Goal: Task Accomplishment & Management: Manage account settings

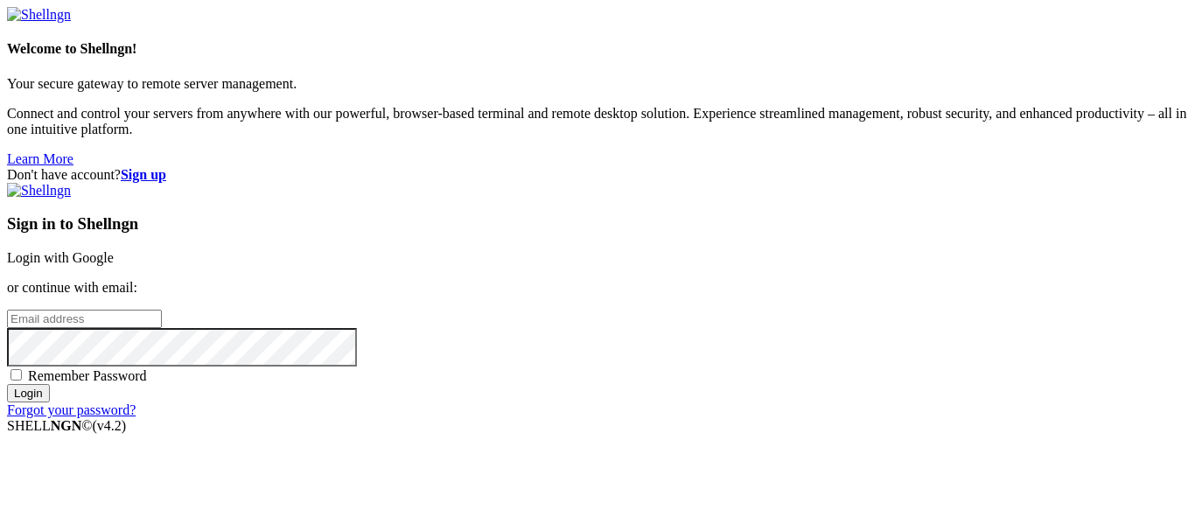
click at [114, 250] on link "Login with Google" at bounding box center [60, 257] width 107 height 15
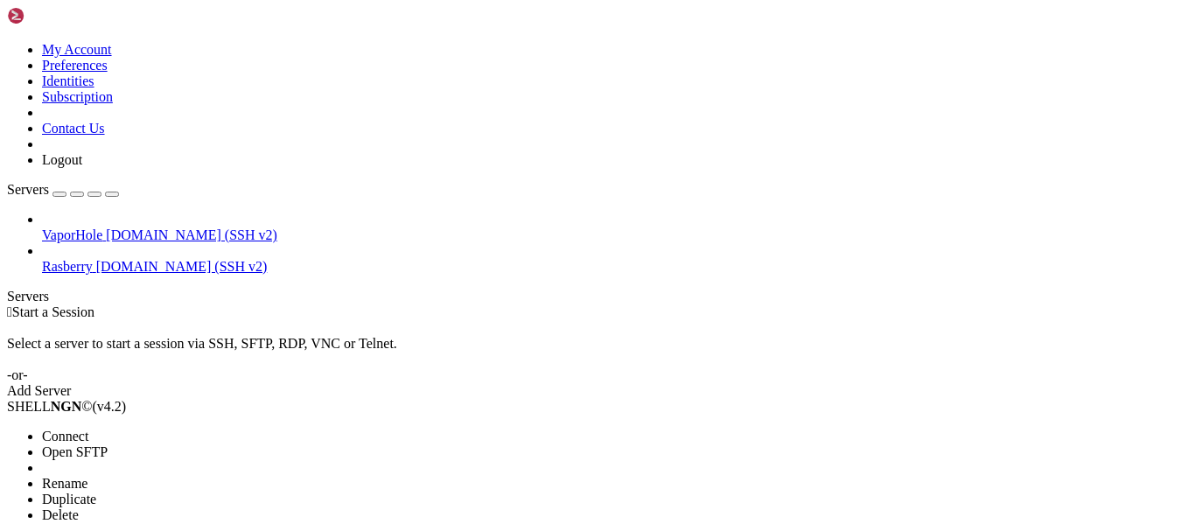
click at [201, 507] on li "Delete" at bounding box center [121, 515] width 159 height 16
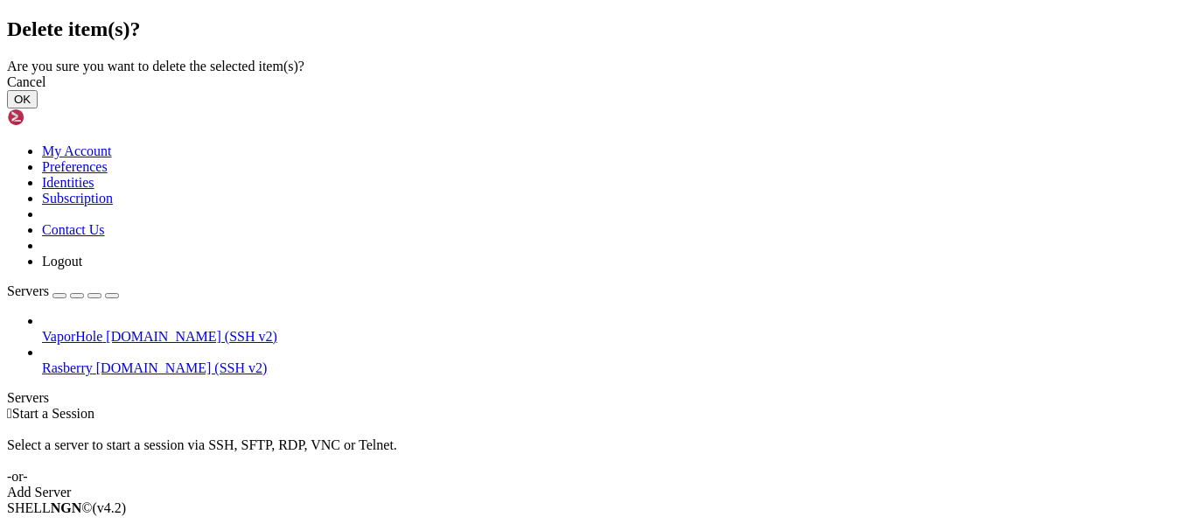
click at [38, 108] on button "OK" at bounding box center [22, 99] width 31 height 18
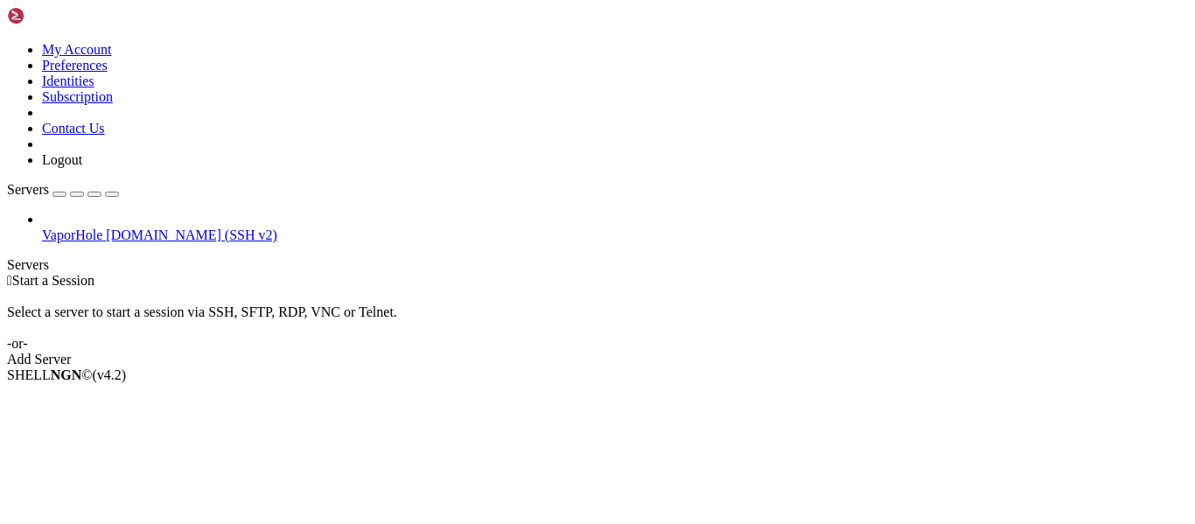
click at [155, 227] on span "[DOMAIN_NAME] (SSH v2)" at bounding box center [191, 234] width 171 height 15
click at [201, 507] on li "Properties" at bounding box center [121, 515] width 159 height 16
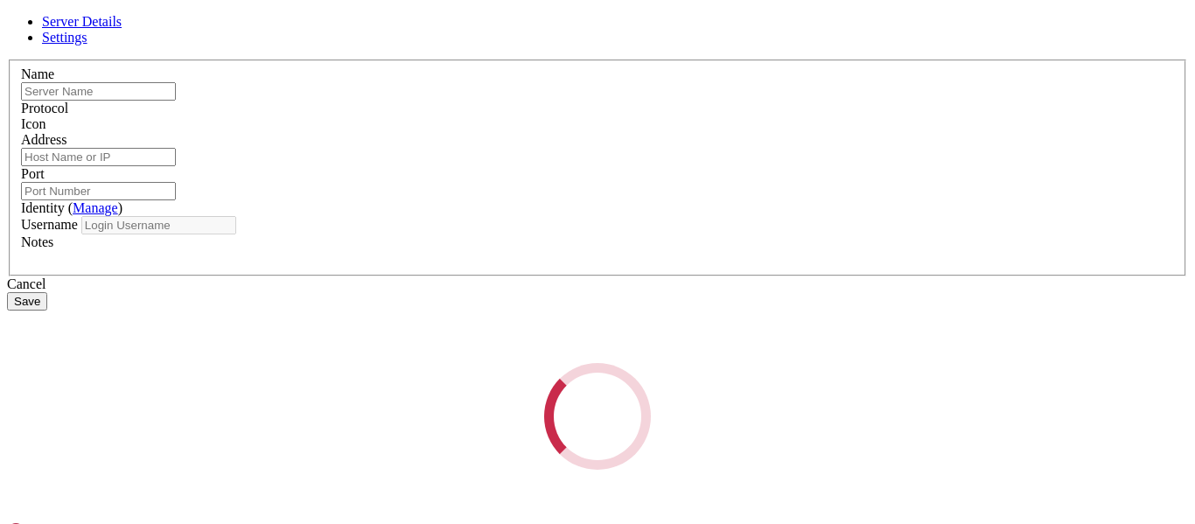
type input "VaporHole"
type input "[DOMAIN_NAME]"
type input "7990"
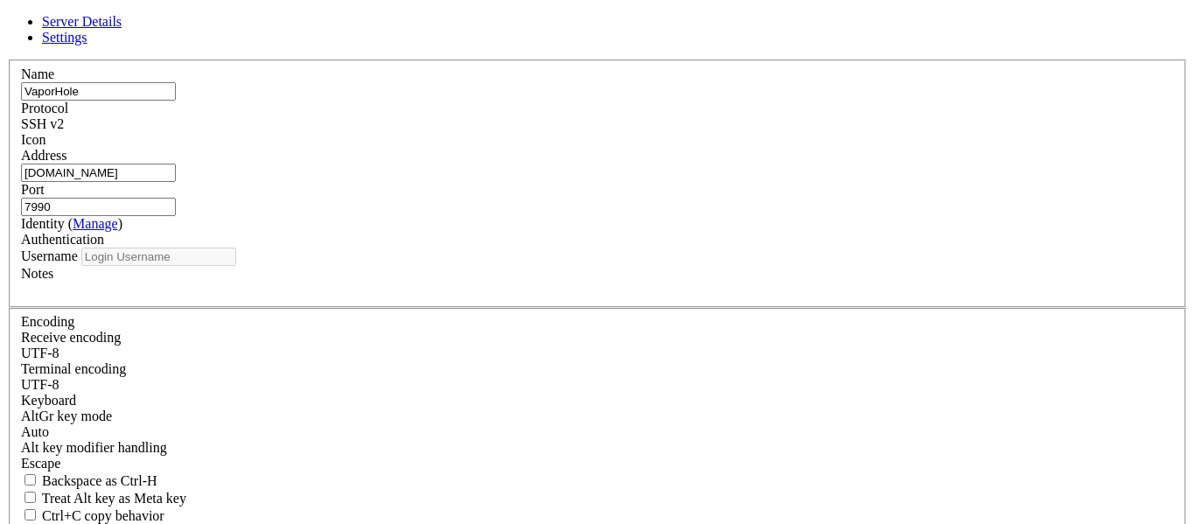
type input "userpi"
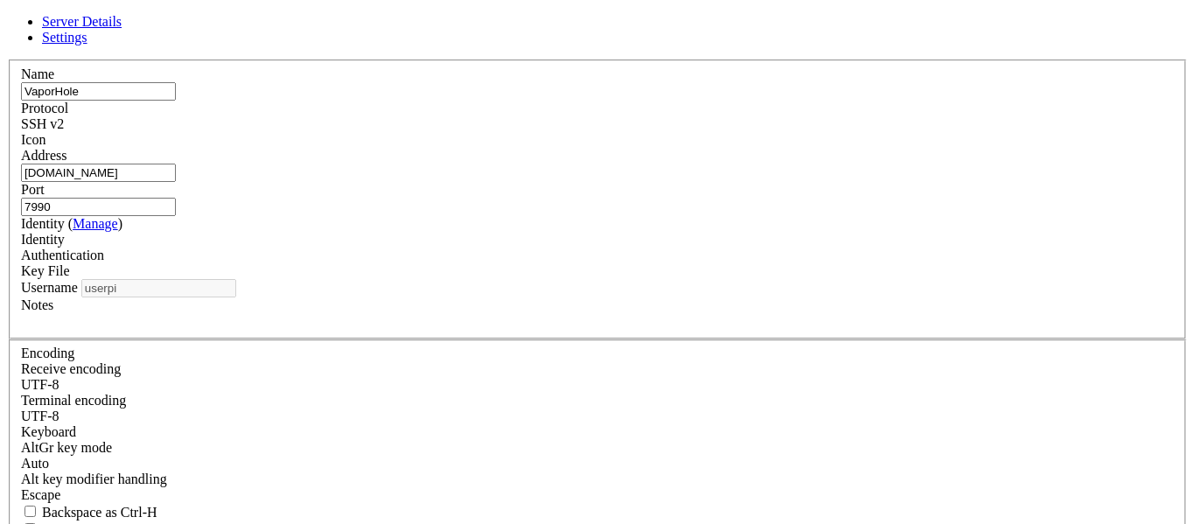
click at [609, 248] on div "Identity" at bounding box center [597, 240] width 1153 height 16
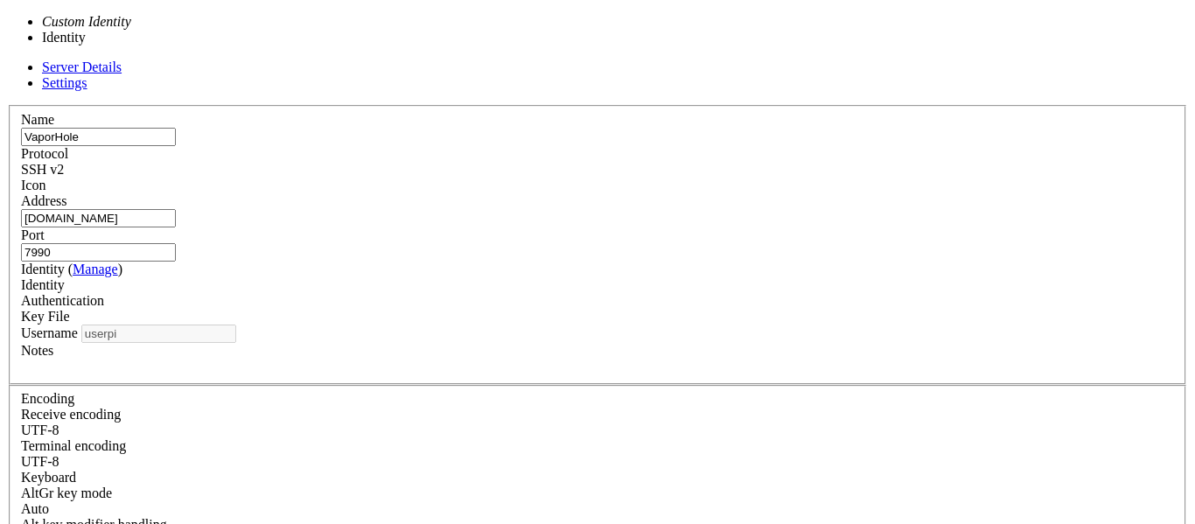
click at [609, 277] on div "Identity" at bounding box center [597, 285] width 1153 height 16
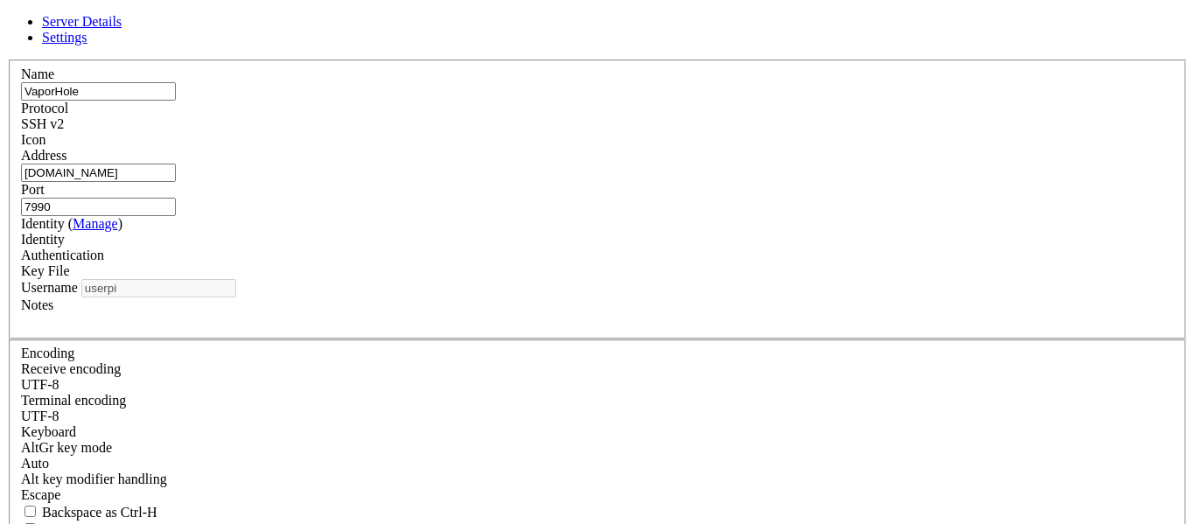
click at [780, 263] on div "Key File" at bounding box center [597, 271] width 1153 height 16
click at [118, 227] on link "Manage" at bounding box center [95, 223] width 45 height 15
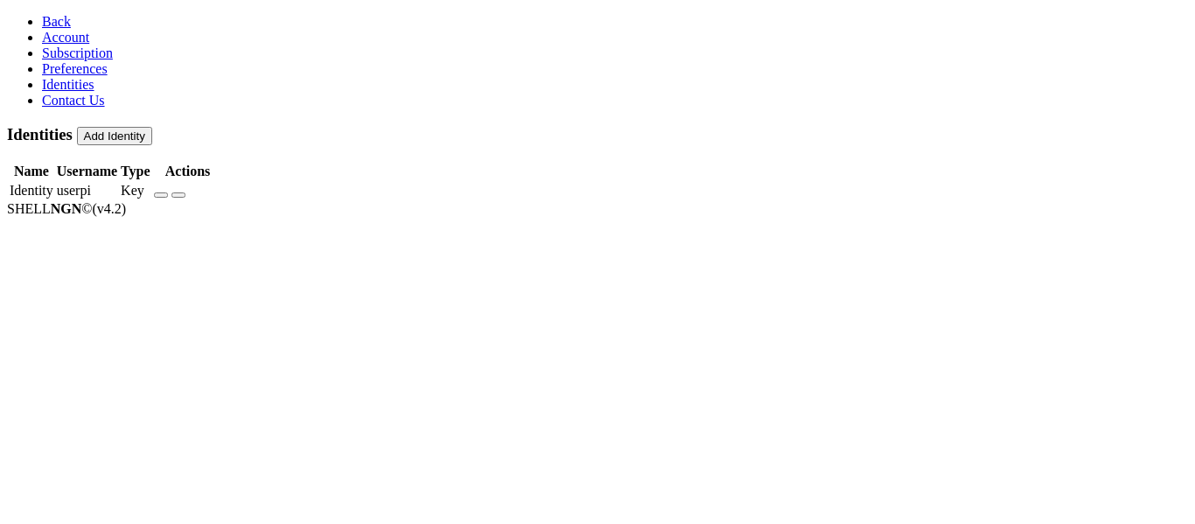
click at [150, 182] on td "Key" at bounding box center [135, 190] width 31 height 17
click at [168, 192] on button "button" at bounding box center [161, 194] width 14 height 5
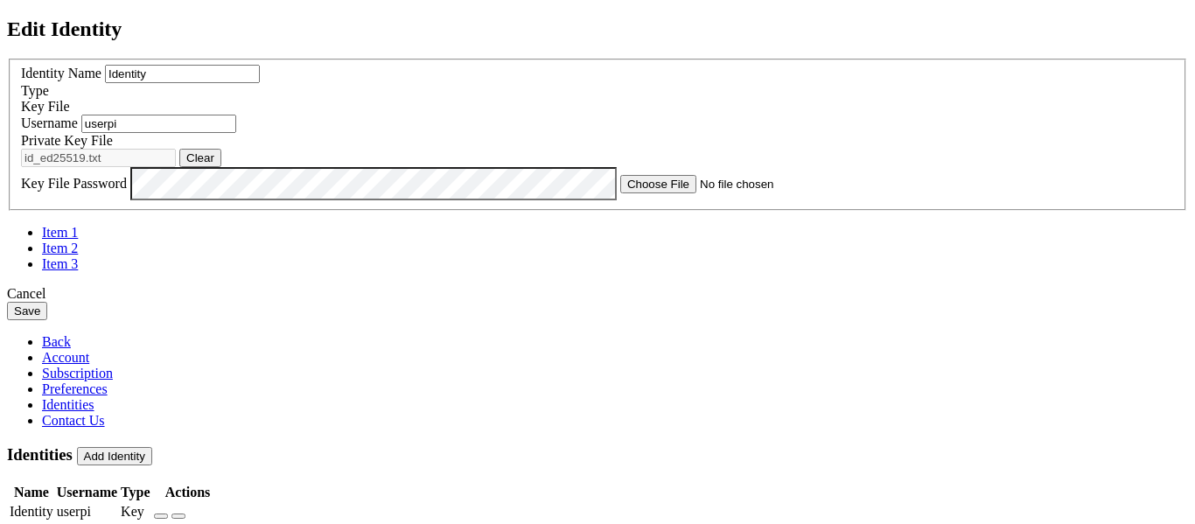
click at [703, 302] on div "Cancel" at bounding box center [597, 294] width 1181 height 16
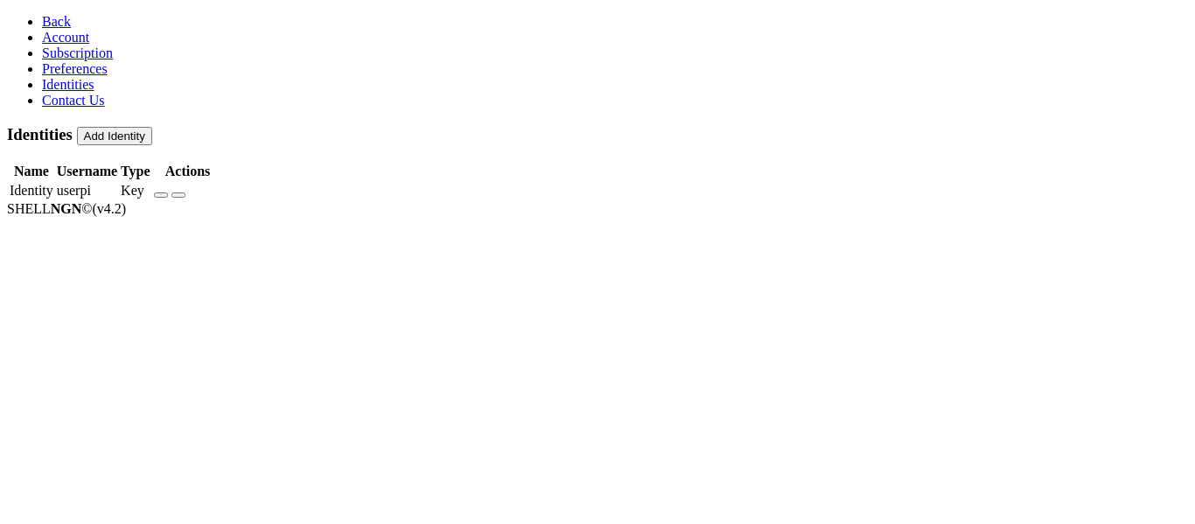
click at [44, 21] on span "Back" at bounding box center [56, 21] width 29 height 15
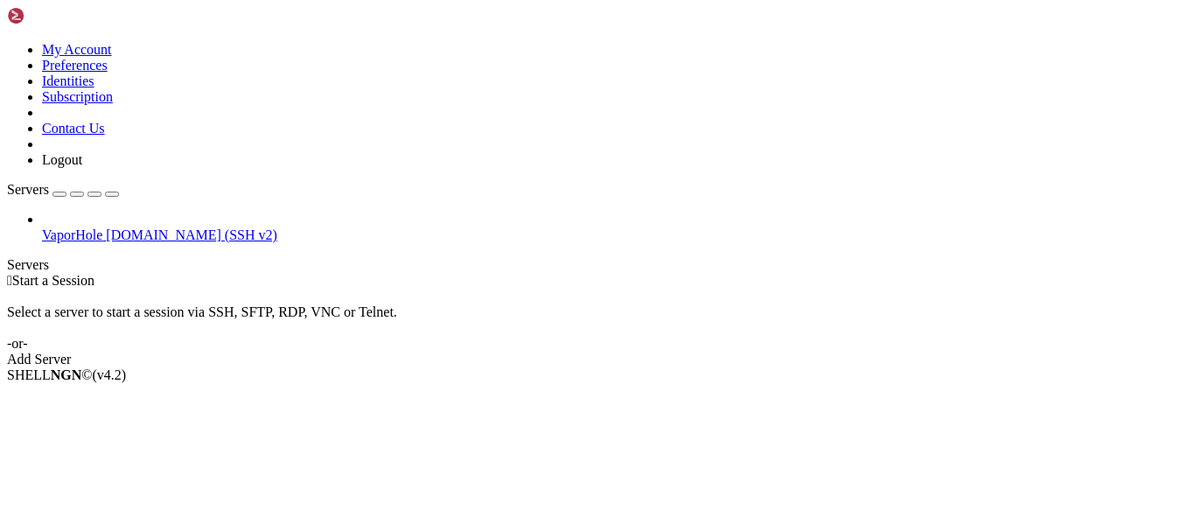
click at [7, 42] on link at bounding box center [7, 42] width 0 height 0
click at [94, 88] on link "Identities" at bounding box center [68, 80] width 52 height 15
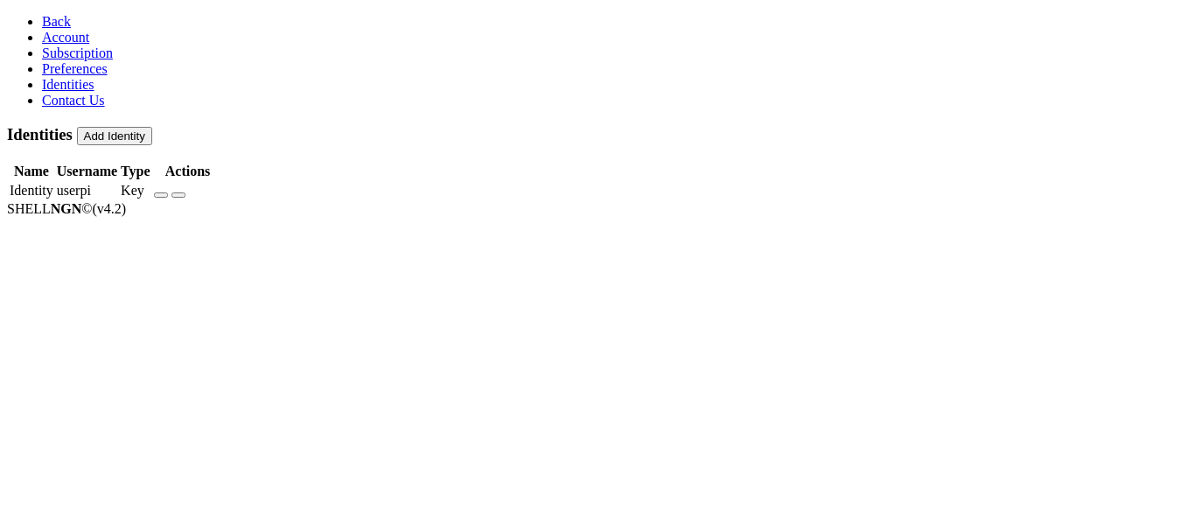
click at [152, 127] on button "Add Identity" at bounding box center [114, 136] width 75 height 18
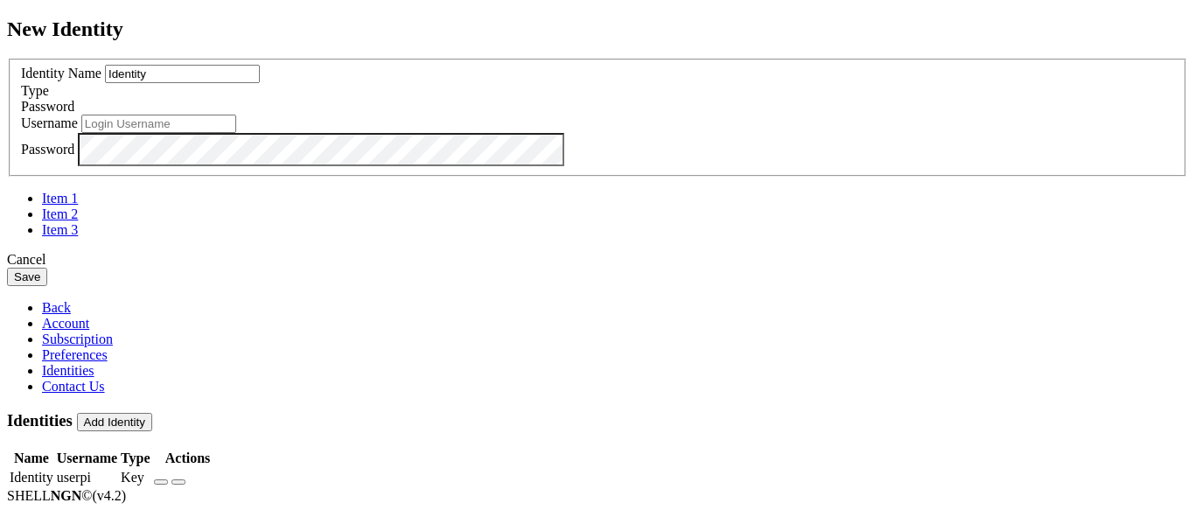
click at [236, 133] on input "text" at bounding box center [158, 124] width 155 height 18
type input "alencar"
click at [74, 114] on span "Password" at bounding box center [47, 106] width 53 height 15
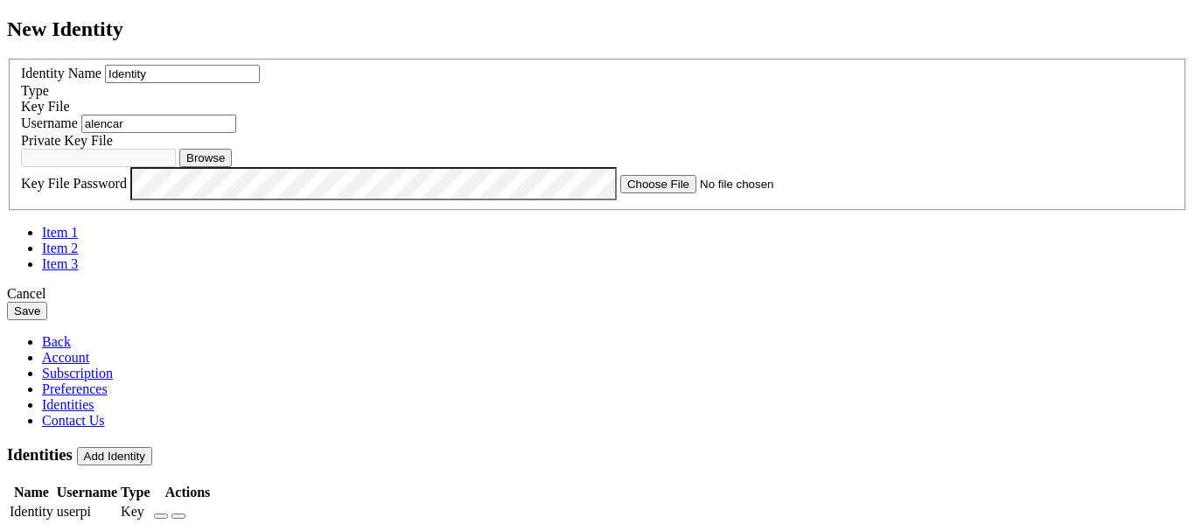
click at [232, 167] on button "Browse" at bounding box center [205, 158] width 52 height 18
type input "id_alencar"
click at [47, 320] on button "Save" at bounding box center [27, 311] width 40 height 18
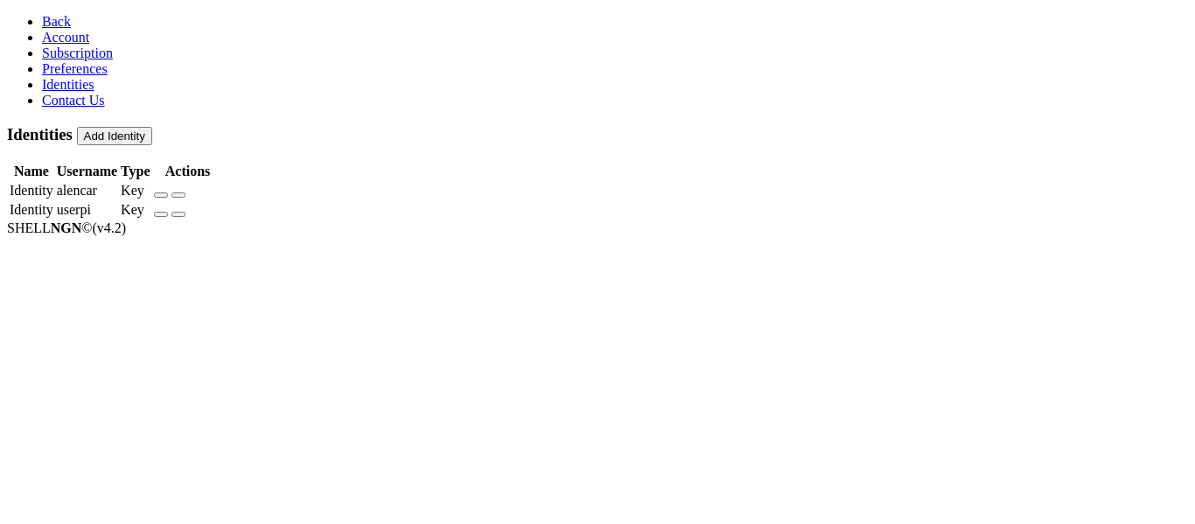
click at [42, 14] on span "Back" at bounding box center [56, 21] width 29 height 15
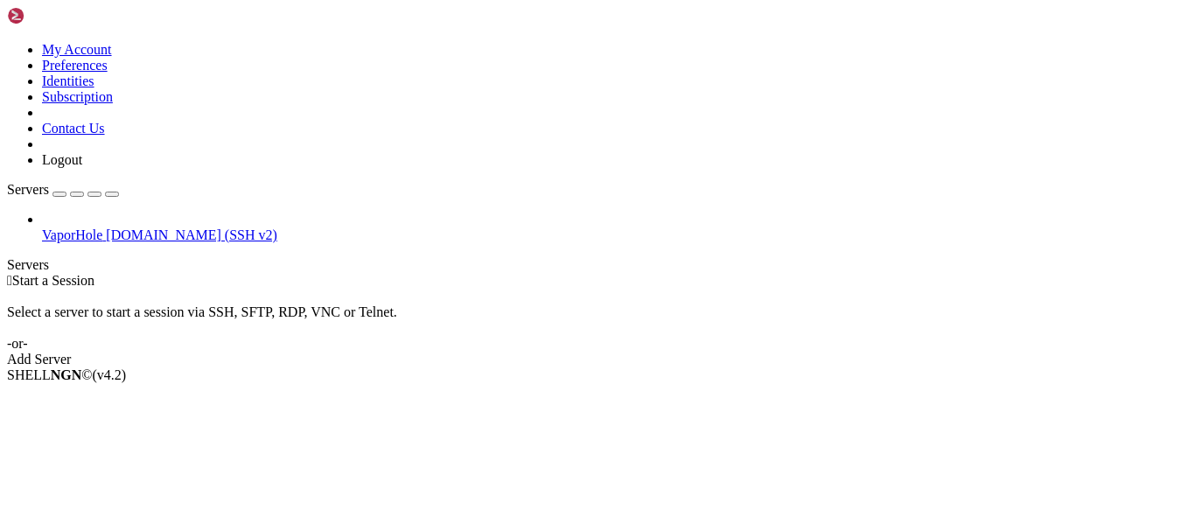
click at [59, 194] on div "button" at bounding box center [59, 194] width 0 height 0
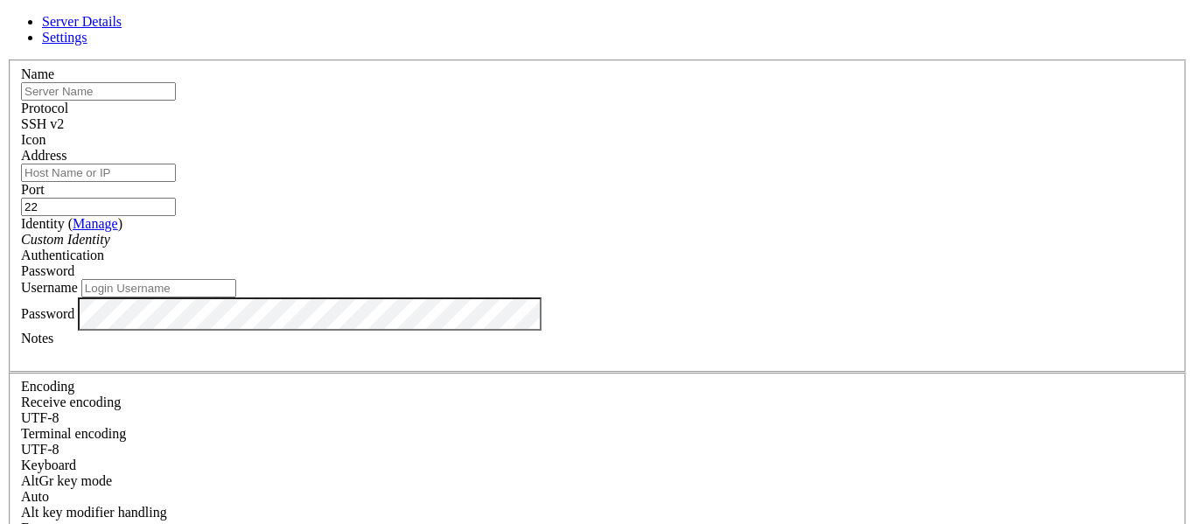
click at [176, 101] on input "text" at bounding box center [98, 91] width 155 height 18
type input "vps"
click at [176, 171] on input "Address" at bounding box center [98, 173] width 155 height 18
type input "[DOMAIN_NAME]"
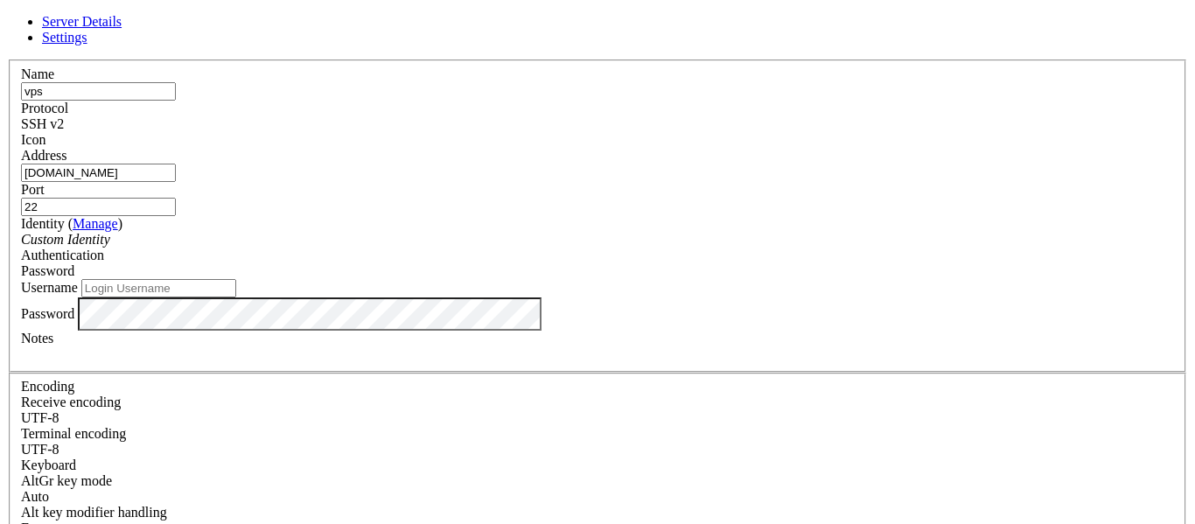
click at [176, 198] on input "22" at bounding box center [98, 207] width 155 height 18
type input "2222"
click at [74, 263] on span "Password" at bounding box center [47, 270] width 53 height 15
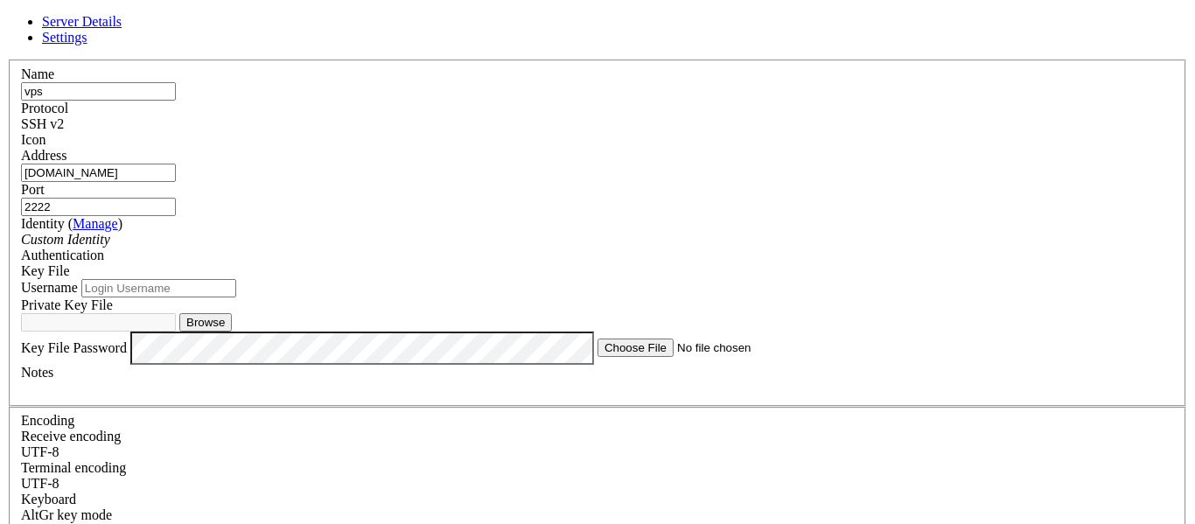
click at [618, 248] on div "Custom Identity" at bounding box center [597, 240] width 1153 height 16
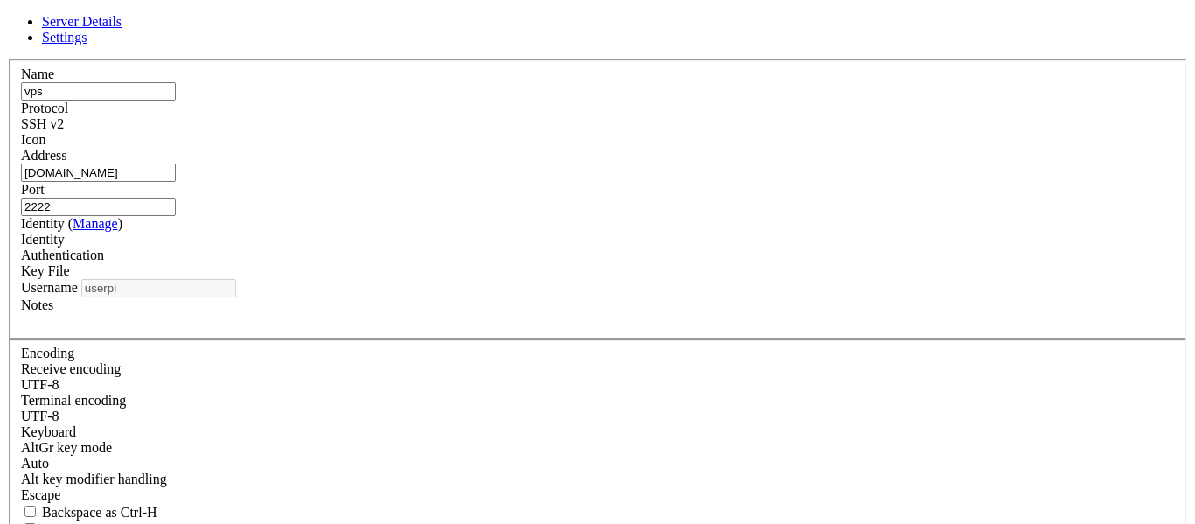
click at [563, 248] on div "Identity" at bounding box center [597, 240] width 1153 height 16
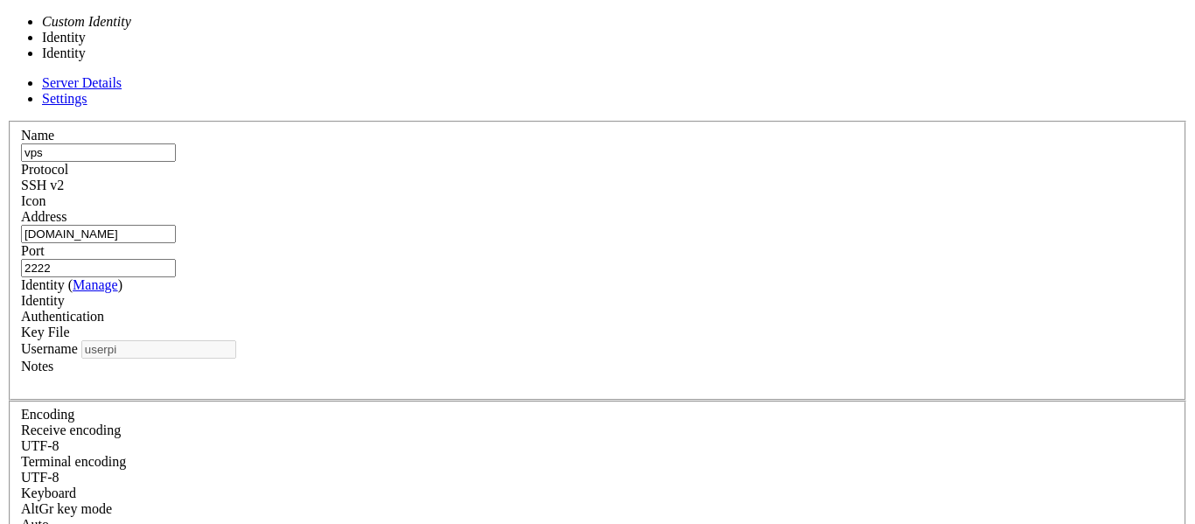
type input "alencar"
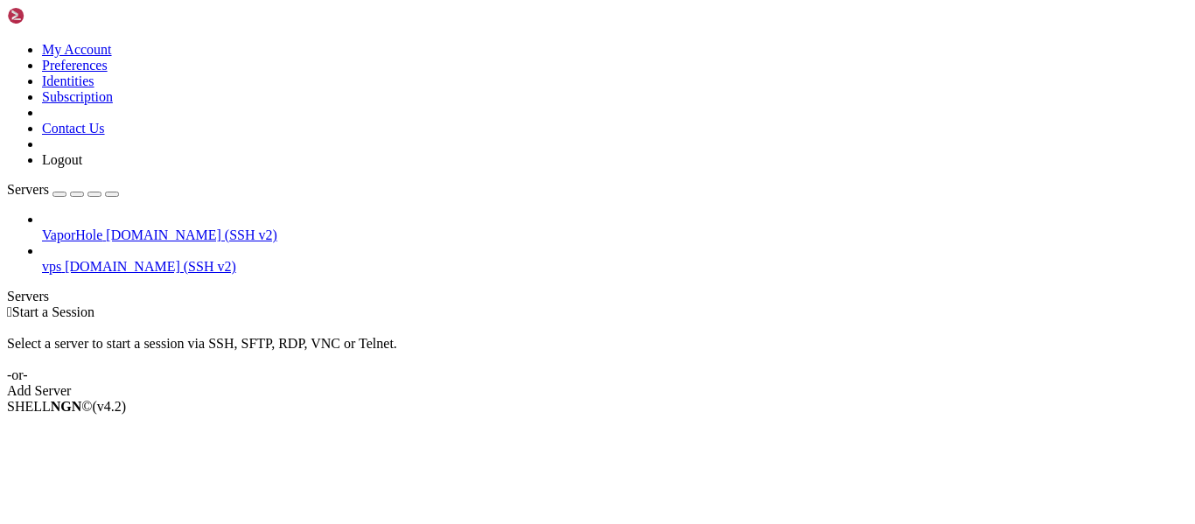
click at [140, 259] on link "vps [DOMAIN_NAME] (SSH v2)" at bounding box center [615, 267] width 1146 height 16
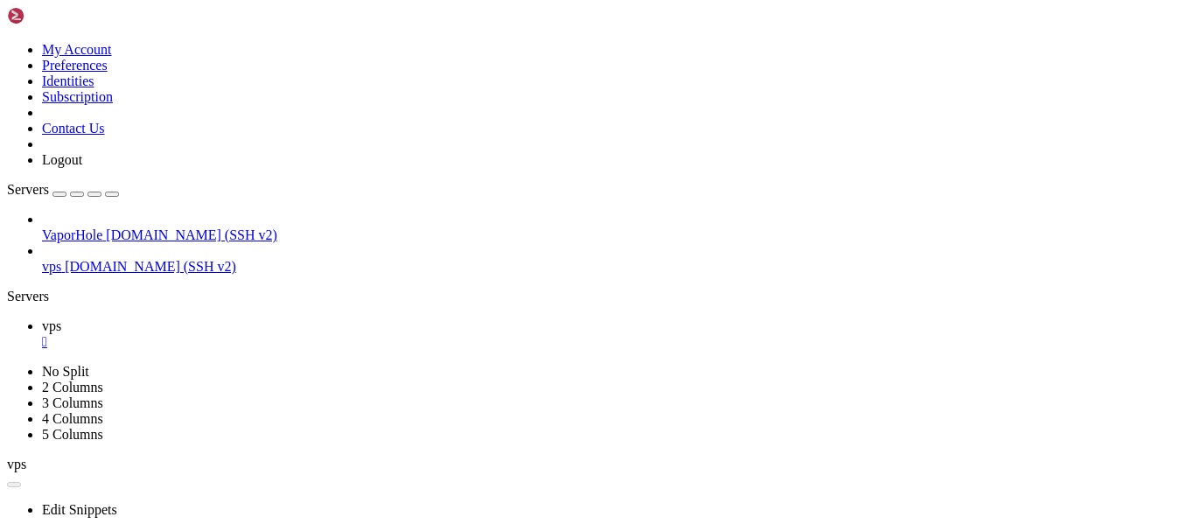
click at [285, 334] on div "" at bounding box center [615, 342] width 1146 height 16
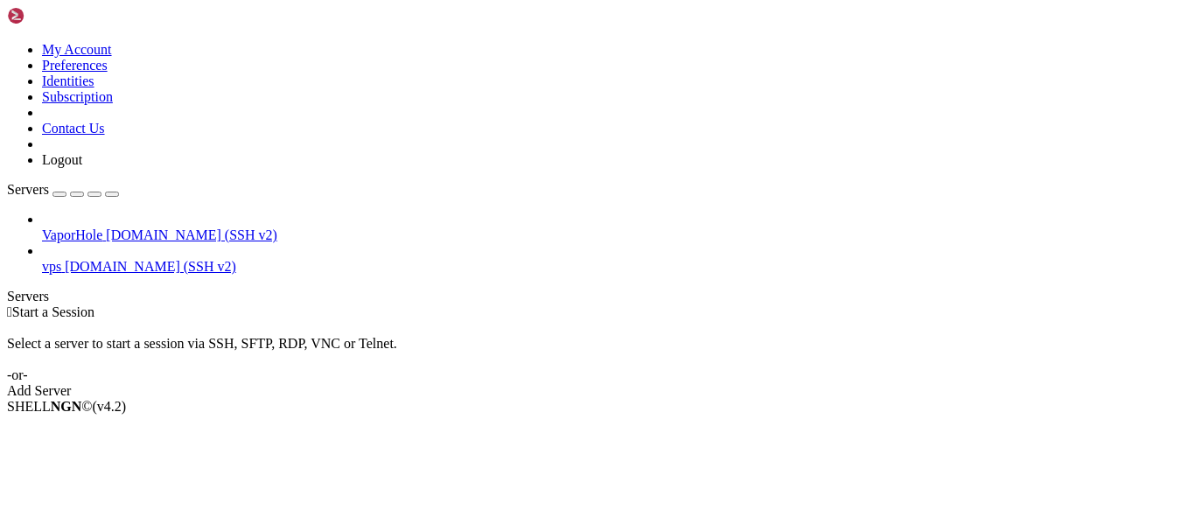
click at [139, 227] on span "[DOMAIN_NAME] (SSH v2)" at bounding box center [191, 234] width 171 height 15
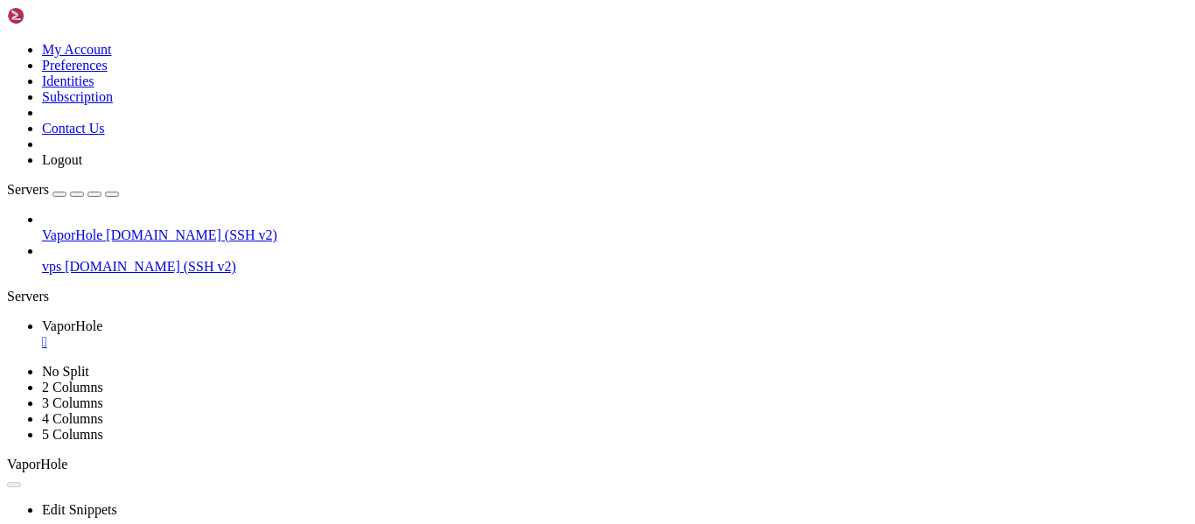
scroll to position [0, 0]
click at [61, 259] on span "vps" at bounding box center [51, 266] width 19 height 15
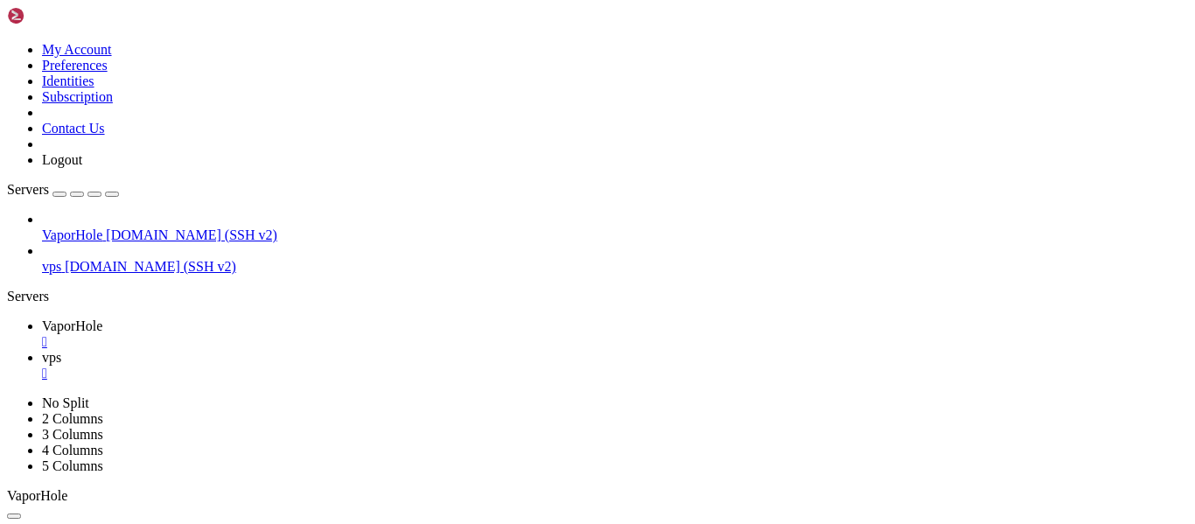
click at [325, 334] on div "" at bounding box center [615, 342] width 1146 height 16
click at [42, 350] on icon at bounding box center [42, 357] width 0 height 15
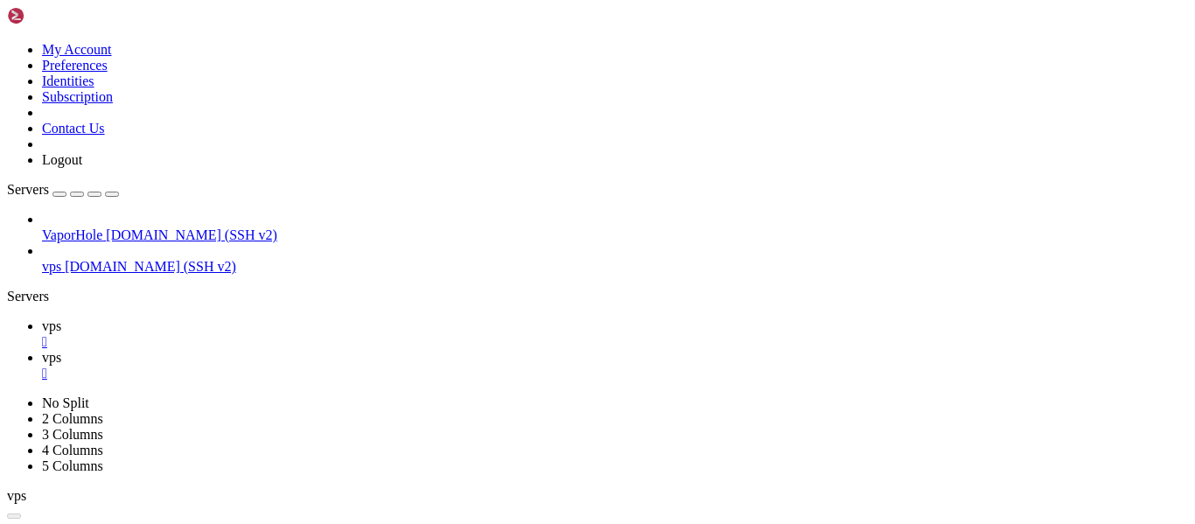
click at [231, 318] on link "vps " at bounding box center [615, 333] width 1146 height 31
click at [42, 350] on icon at bounding box center [42, 357] width 0 height 15
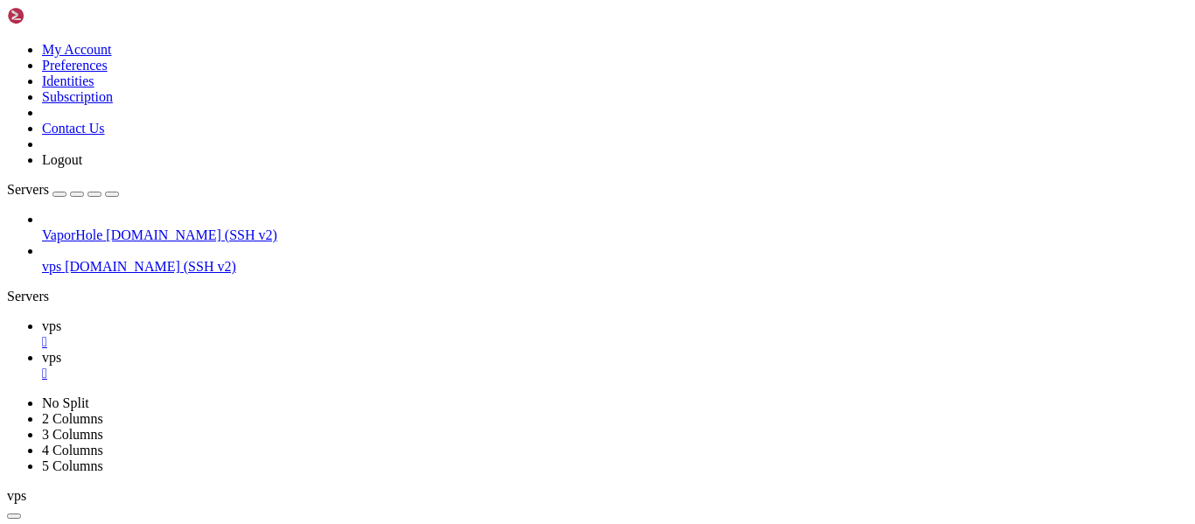
click at [262, 318] on link "vps " at bounding box center [615, 333] width 1146 height 31
click at [324, 350] on link "vps " at bounding box center [615, 365] width 1146 height 31
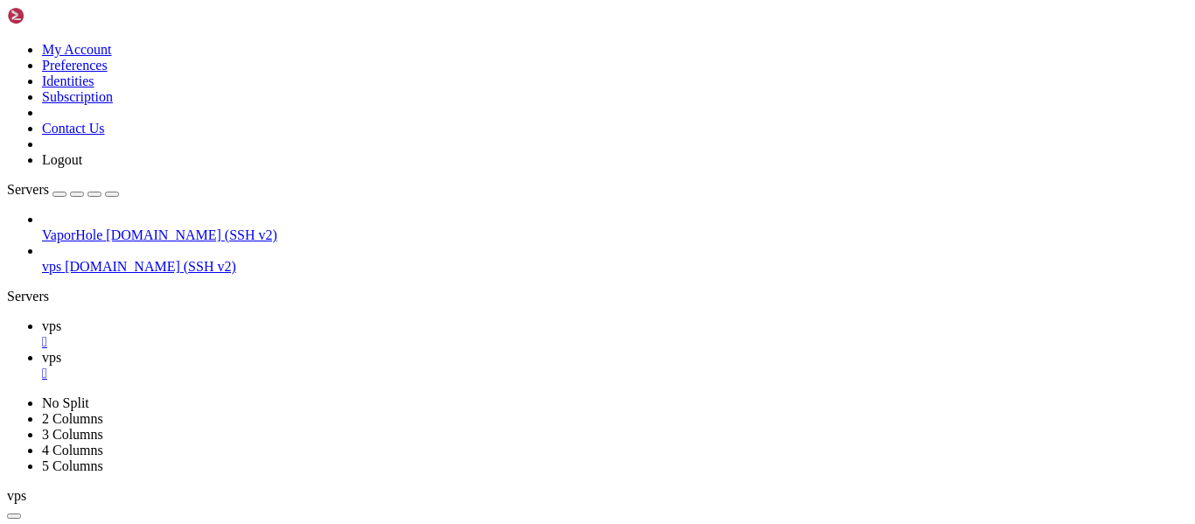
type input "/home/alencar/.ssh"
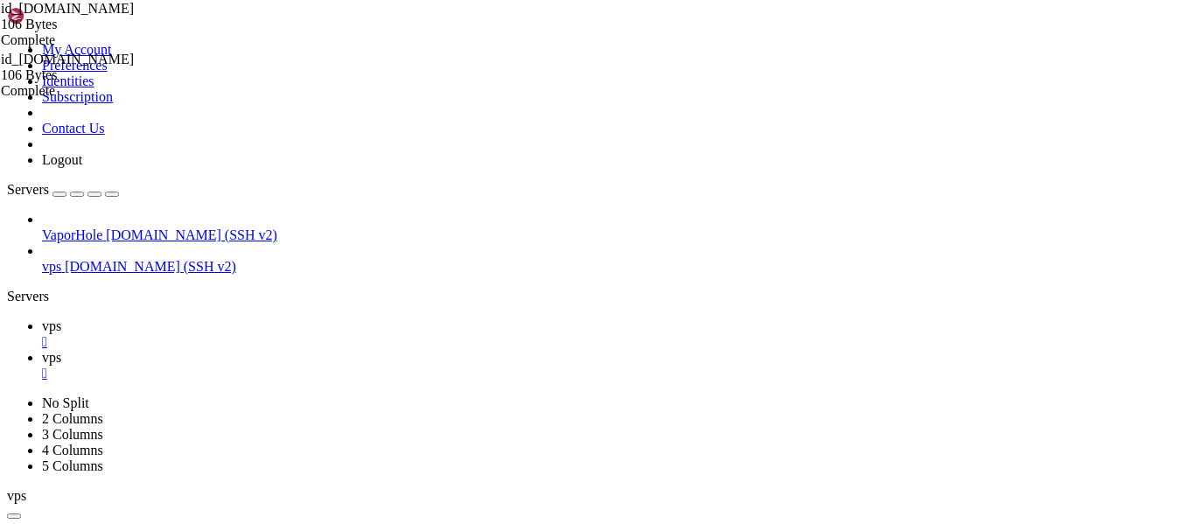
type textarea "ssh-ed25519 AAAAC3NzaC1lZDI1NTE5AAAAICtGyuBPz3r7QrlgOG9/OaGjmhjCDLTqIkRQolG9At2…"
click at [362, 366] on div "" at bounding box center [615, 374] width 1146 height 16
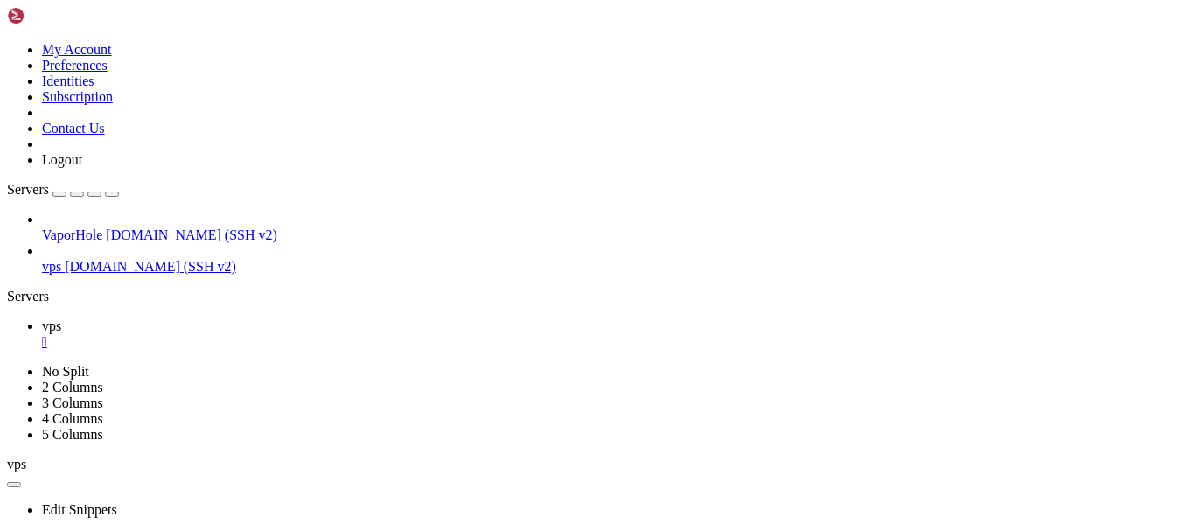
scroll to position [0, 0]
